Goal: Use online tool/utility: Use online tool/utility

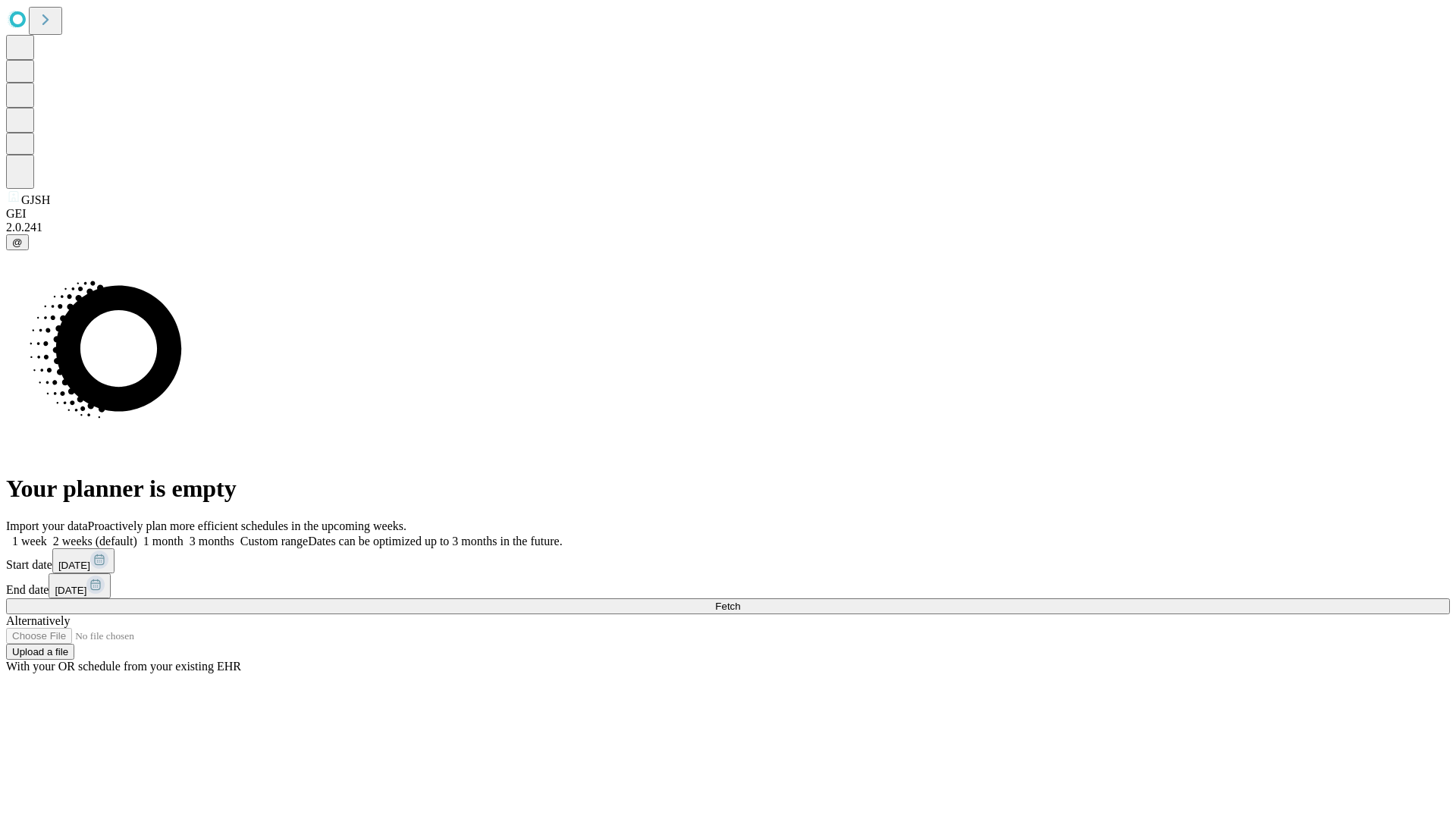
click at [740, 601] on span "Fetch" at bounding box center [727, 606] width 25 height 11
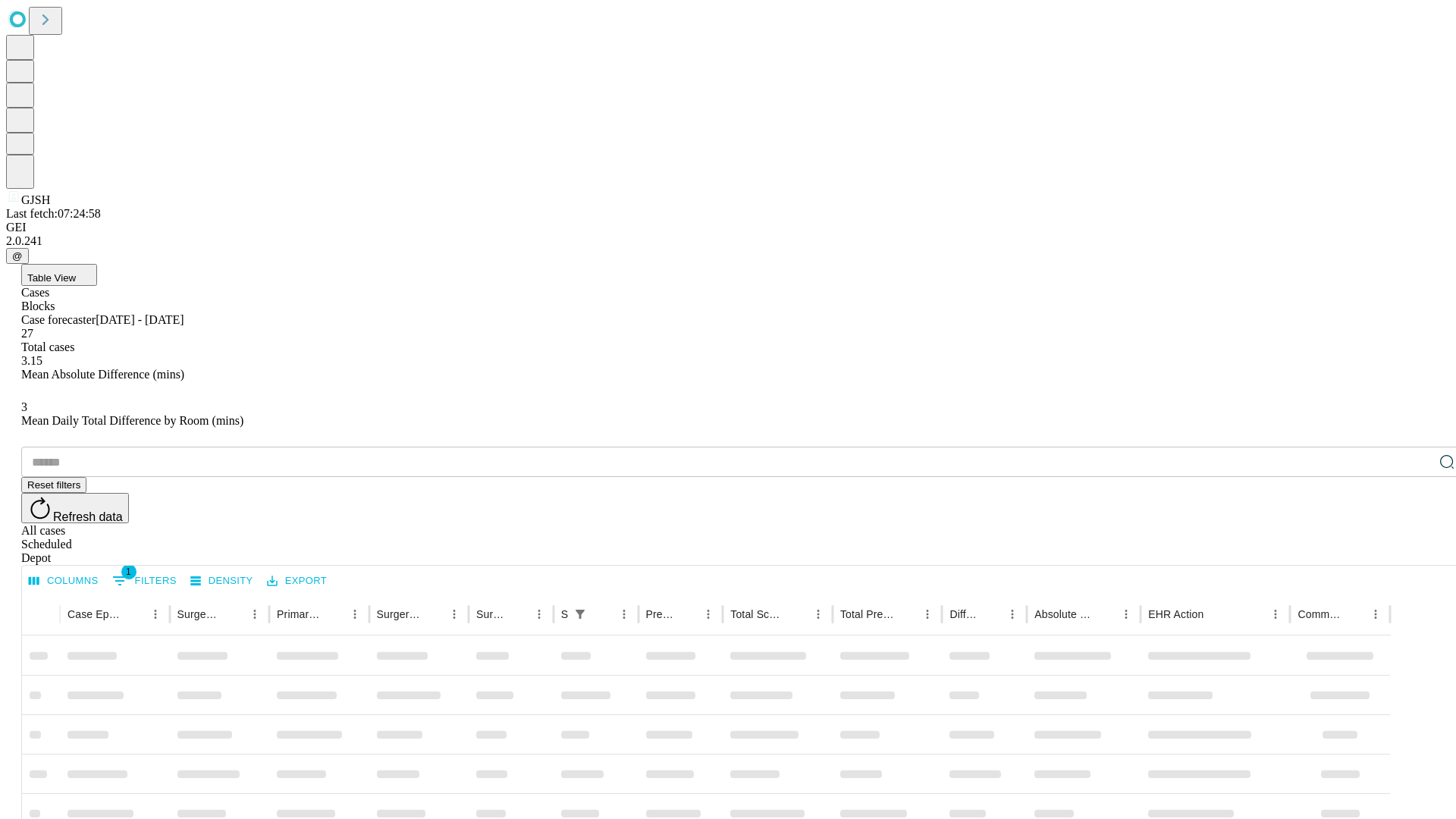
click at [76, 272] on span "Table View" at bounding box center [52, 277] width 49 height 11
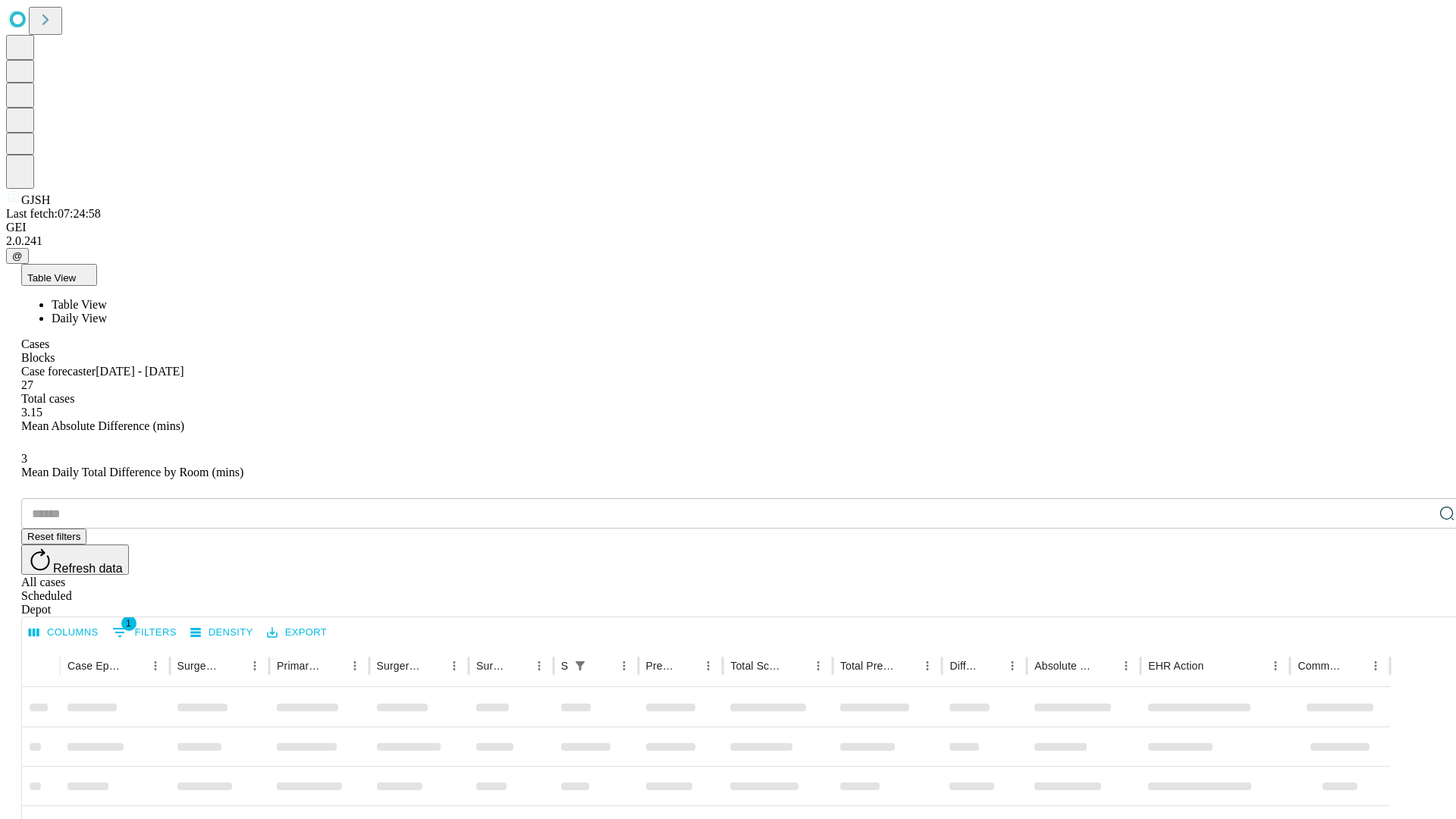
click at [107, 312] on span "Daily View" at bounding box center [79, 318] width 55 height 13
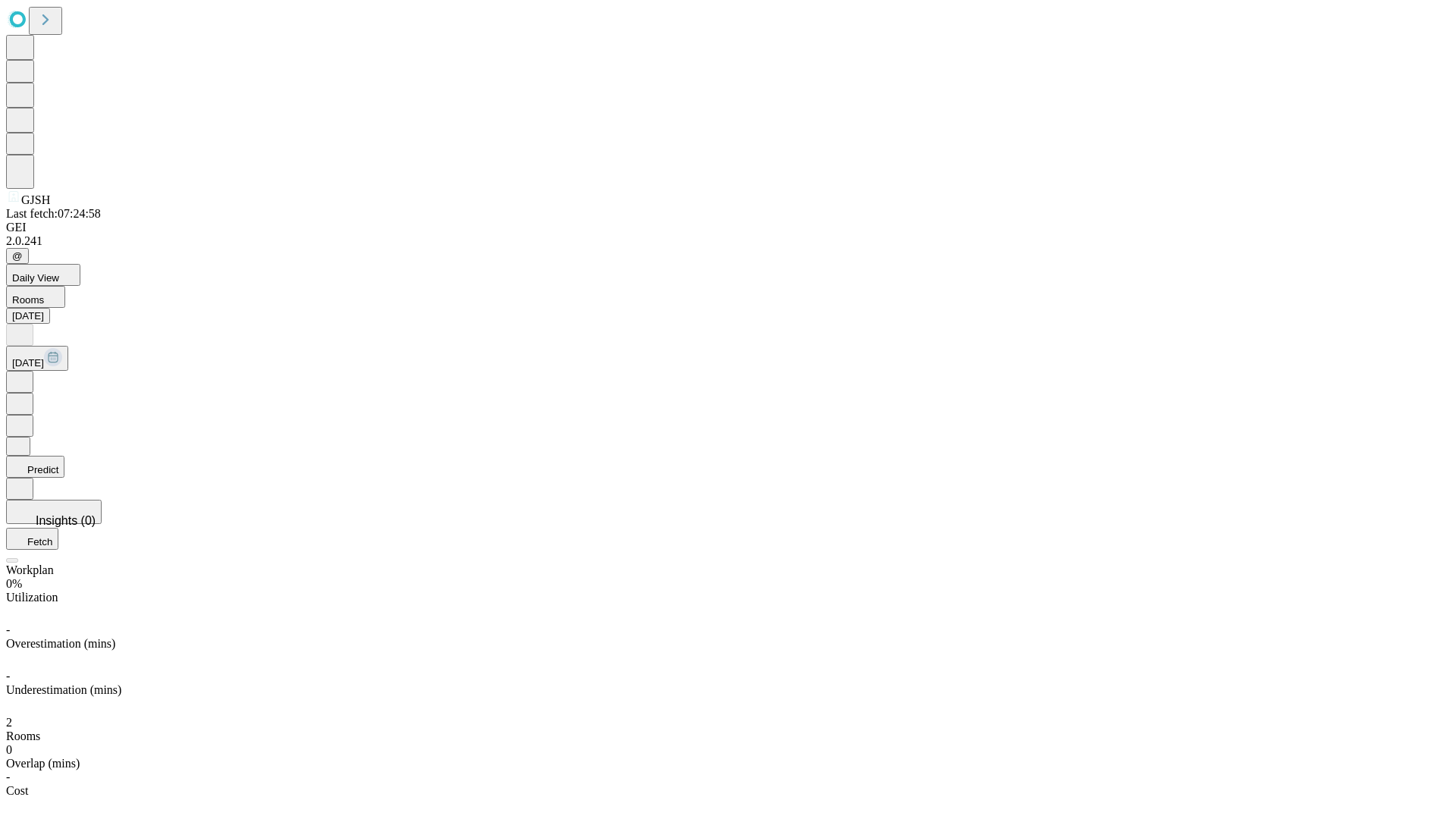
click at [64, 456] on button "Predict" at bounding box center [35, 466] width 58 height 22
